Goal: Check status: Check status

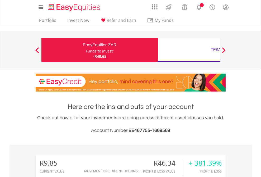
scroll to position [51, 83]
click at [86, 50] on div "Funds to invest:" at bounding box center [100, 51] width 28 height 5
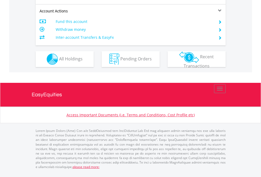
scroll to position [461, 0]
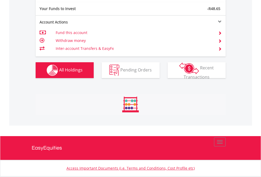
scroll to position [51, 83]
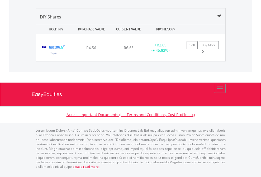
scroll to position [51, 83]
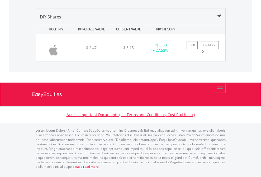
scroll to position [51, 83]
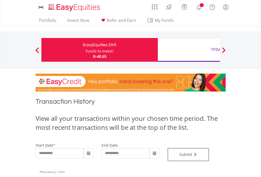
type input "**********"
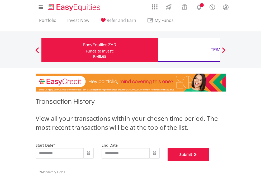
click at [209, 161] on button "Submit" at bounding box center [189, 154] width 42 height 13
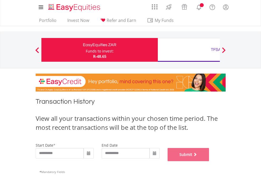
scroll to position [214, 0]
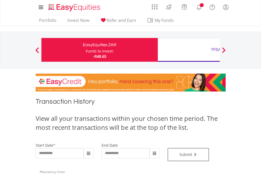
click at [189, 50] on div "TFSA" at bounding box center [216, 49] width 110 height 7
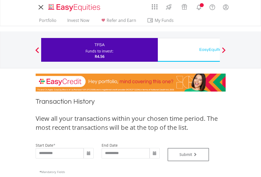
type input "**********"
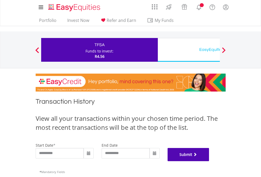
click at [209, 161] on button "Submit" at bounding box center [189, 154] width 42 height 13
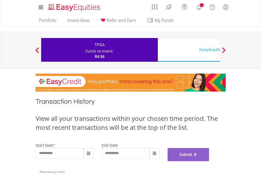
scroll to position [214, 0]
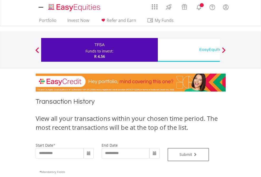
click at [189, 50] on div "EasyEquities USD" at bounding box center [216, 49] width 110 height 7
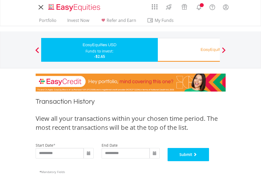
click at [209, 161] on button "Submit" at bounding box center [189, 154] width 42 height 13
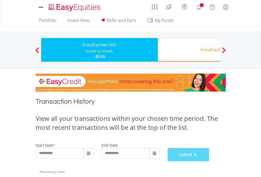
scroll to position [214, 0]
